Goal: Task Accomplishment & Management: Manage account settings

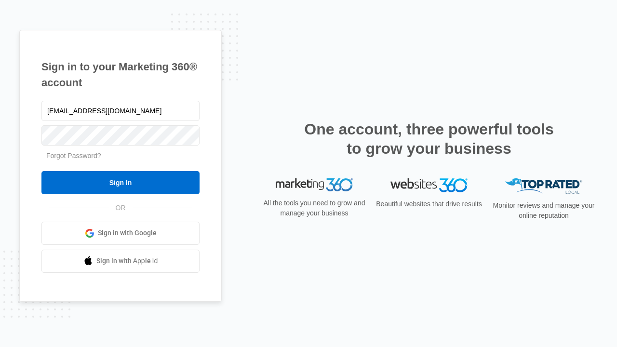
type input "[EMAIL_ADDRESS][DOMAIN_NAME]"
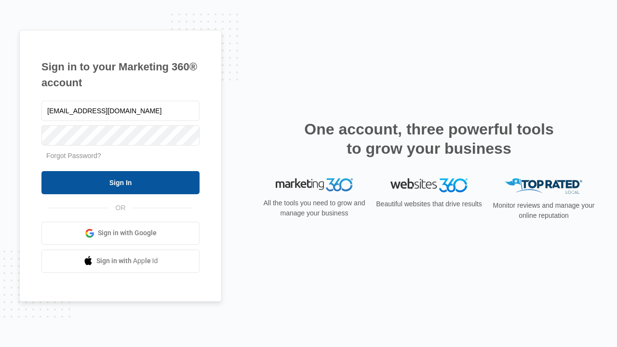
click at [121, 182] on input "Sign In" at bounding box center [120, 182] width 158 height 23
